Goal: Task Accomplishment & Management: Use online tool/utility

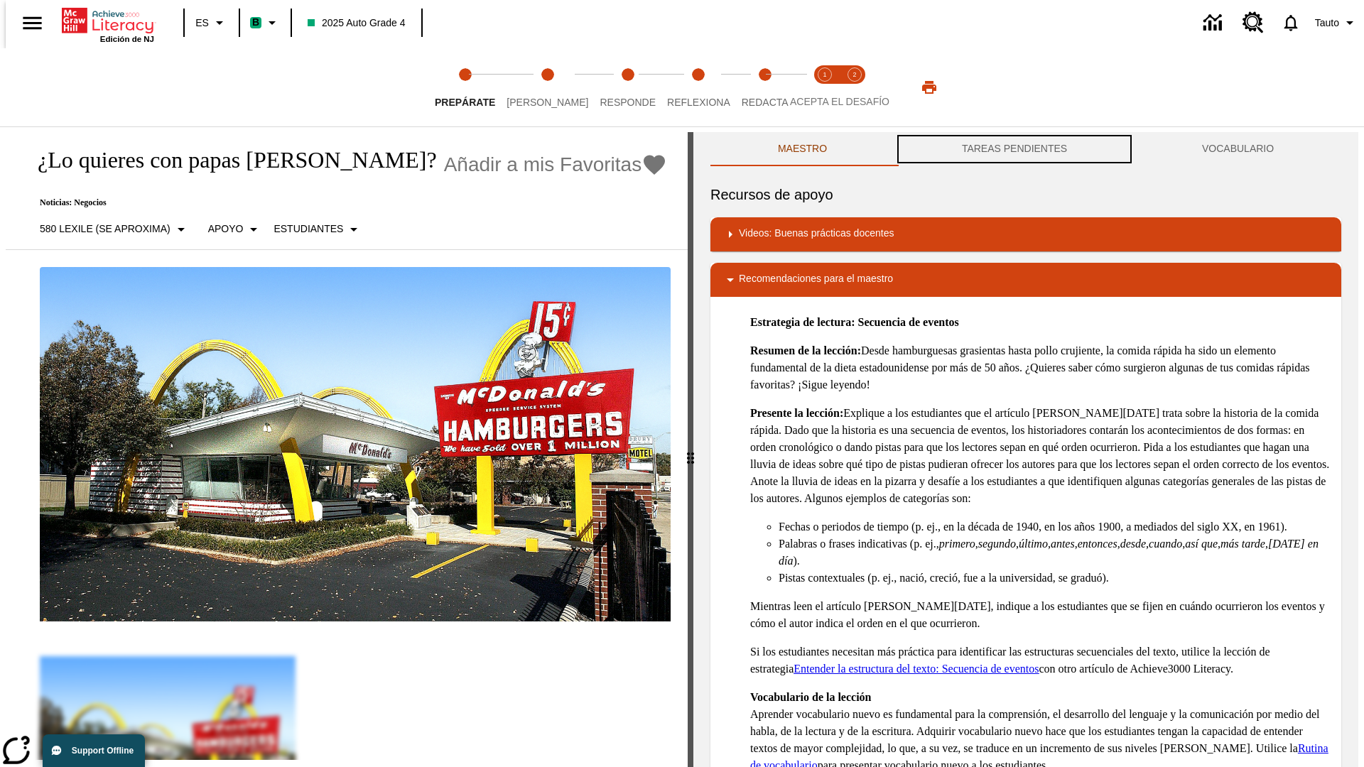
click at [1015, 149] on button "TAREAS PENDIENTES" at bounding box center [1015, 149] width 240 height 34
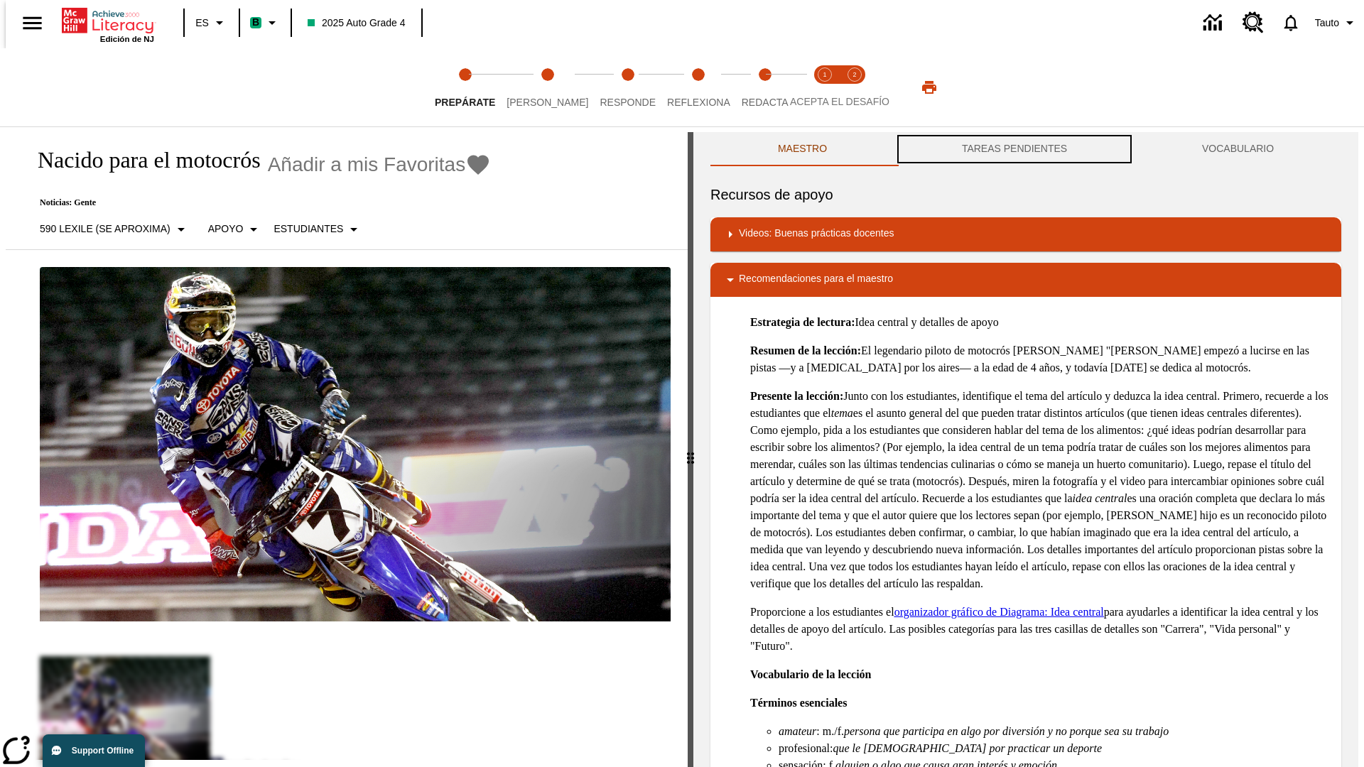
click at [1015, 149] on button "TAREAS PENDIENTES" at bounding box center [1015, 149] width 240 height 34
